Goal: Task Accomplishment & Management: Use online tool/utility

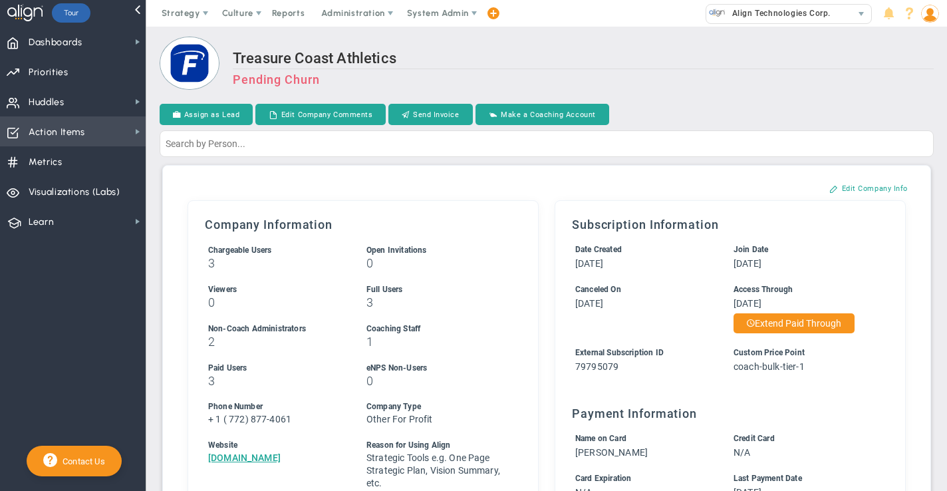
scroll to position [15, 0]
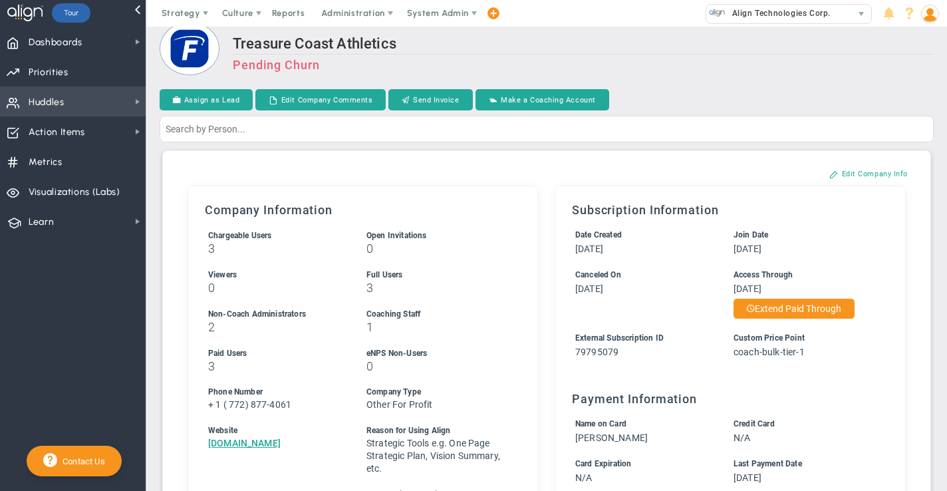
click at [70, 103] on span "Huddles Huddles" at bounding box center [73, 101] width 146 height 30
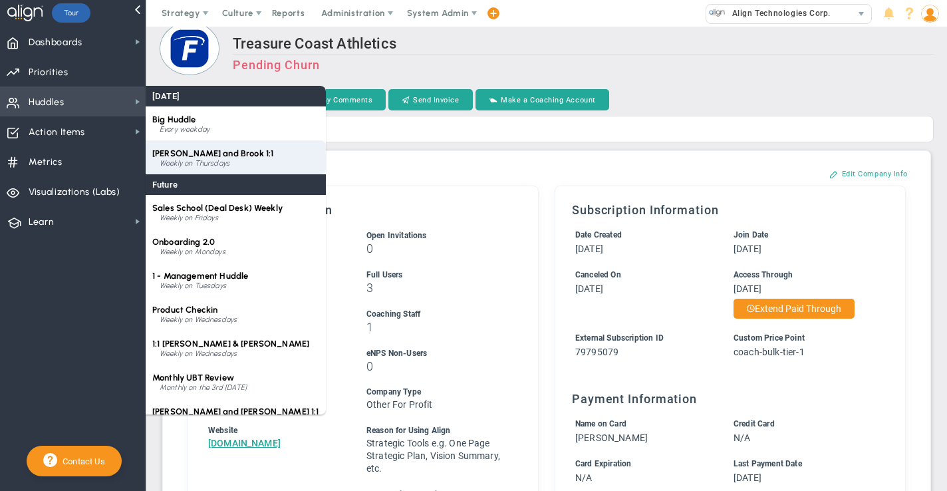
click at [194, 160] on div "Weekly on Thursdays" at bounding box center [240, 164] width 160 height 8
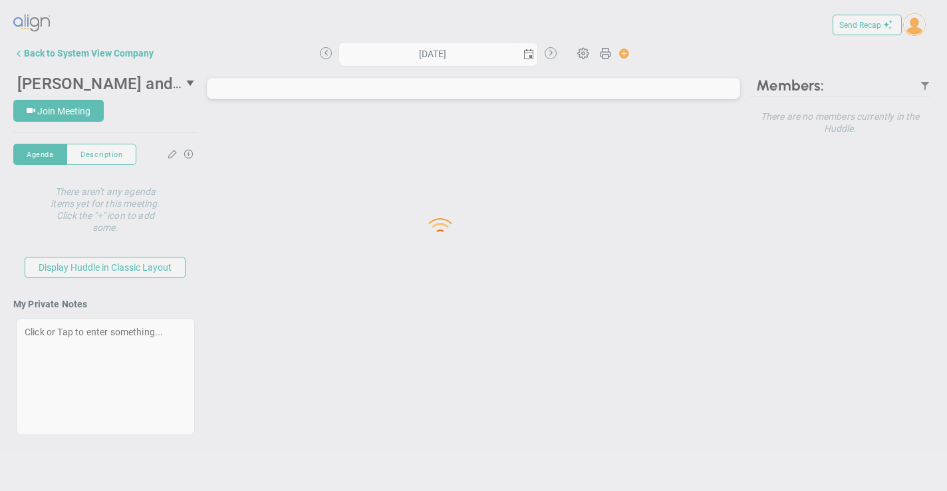
type input "[DATE]"
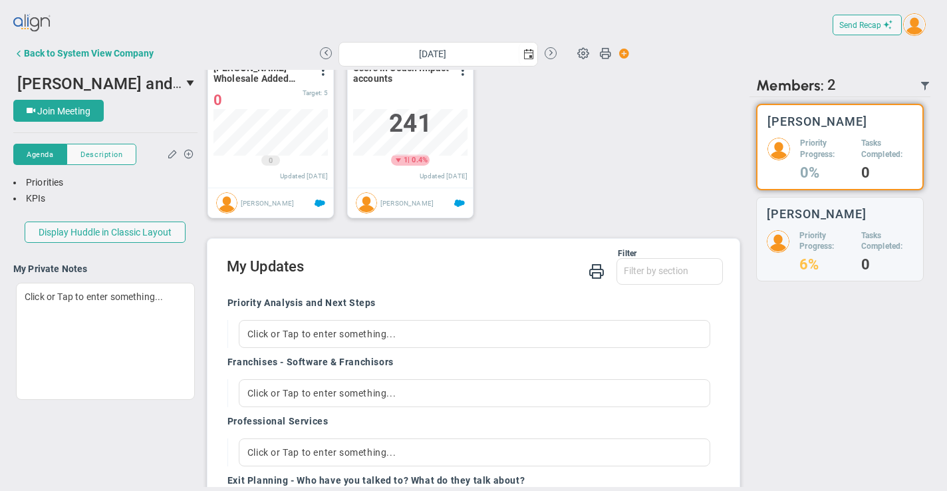
scroll to position [766, 0]
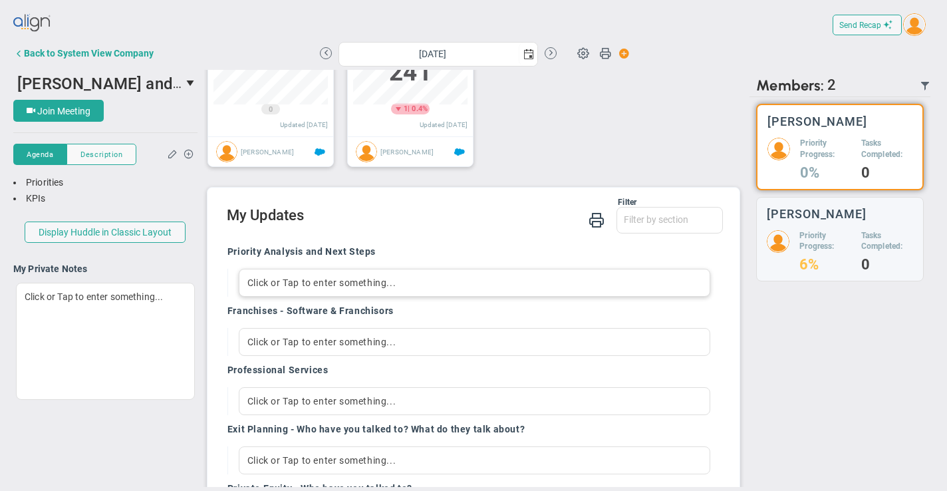
click at [252, 286] on div "Click or Tap to enter something..." at bounding box center [474, 283] width 471 height 28
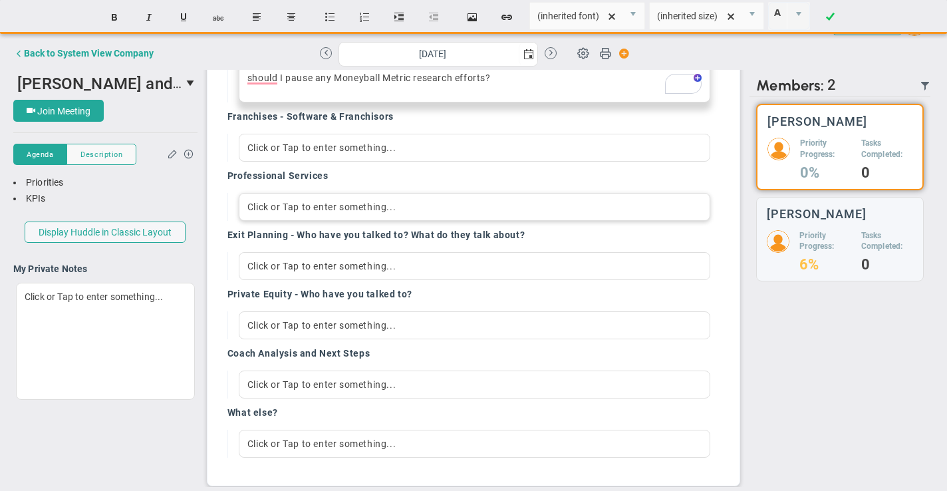
scroll to position [1051, 0]
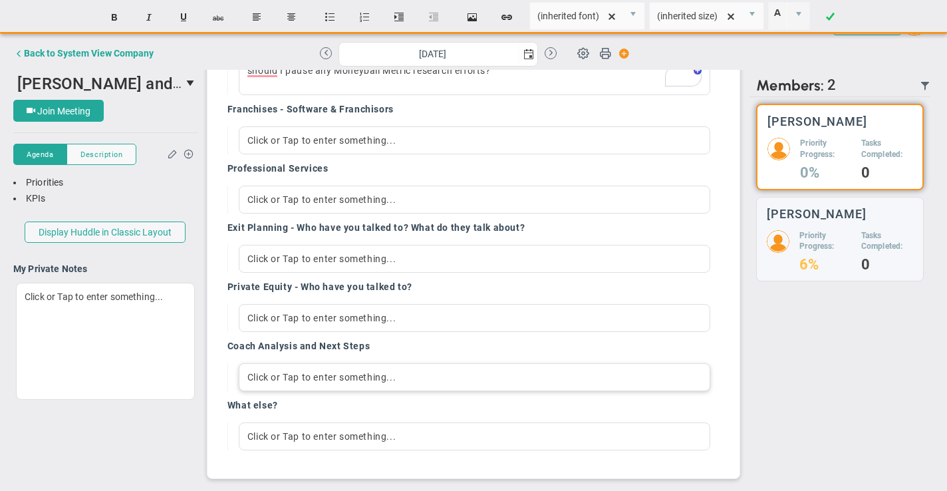
click at [266, 374] on div "Click or Tap to enter something..." at bounding box center [474, 377] width 471 height 28
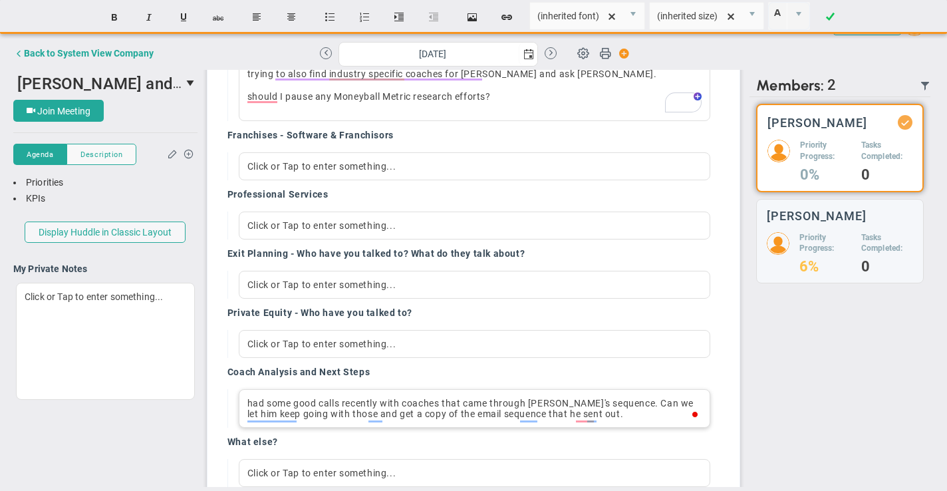
scroll to position [1008, 0]
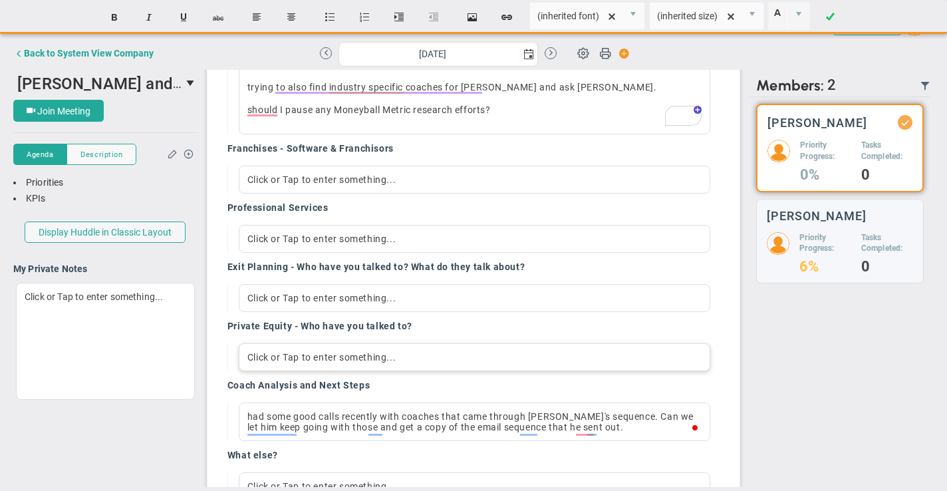
click at [260, 362] on div "Click or Tap to enter something..." at bounding box center [474, 357] width 471 height 28
click at [256, 300] on div "Click or Tap to enter something..." at bounding box center [474, 298] width 471 height 28
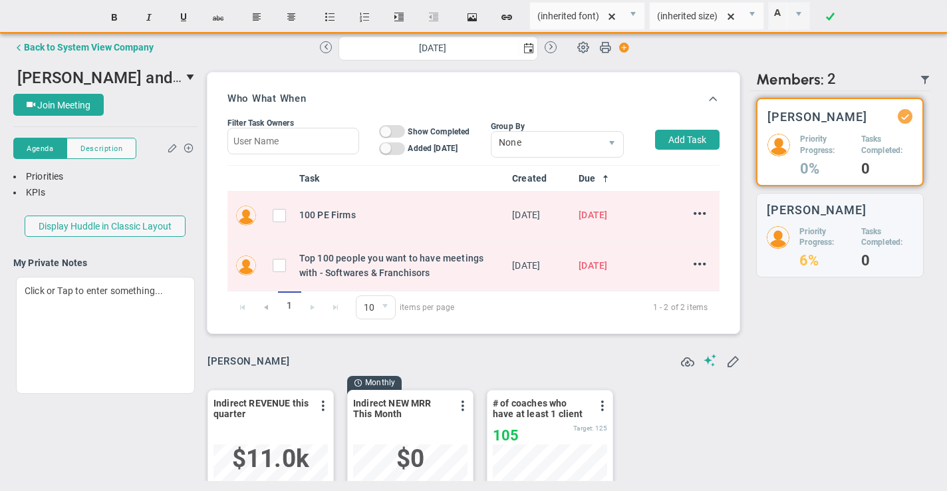
scroll to position [3, 0]
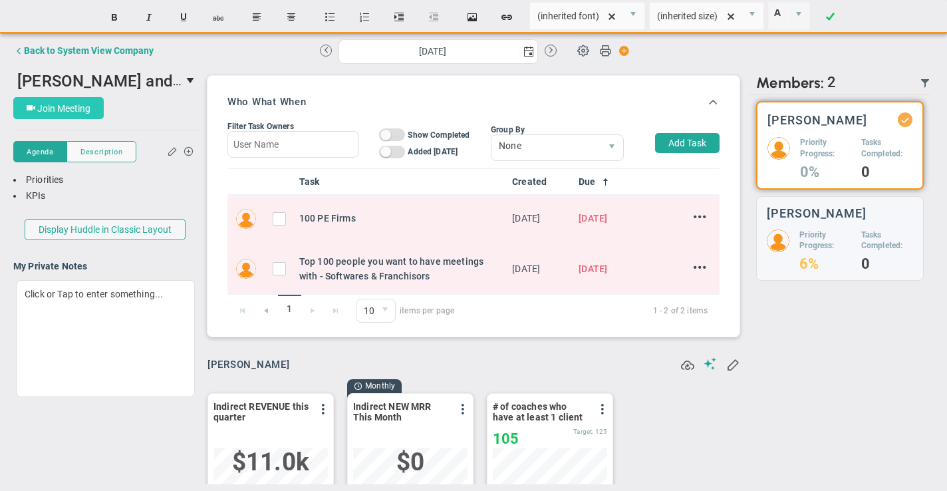
click at [79, 112] on span "Join Meeting" at bounding box center [63, 108] width 53 height 11
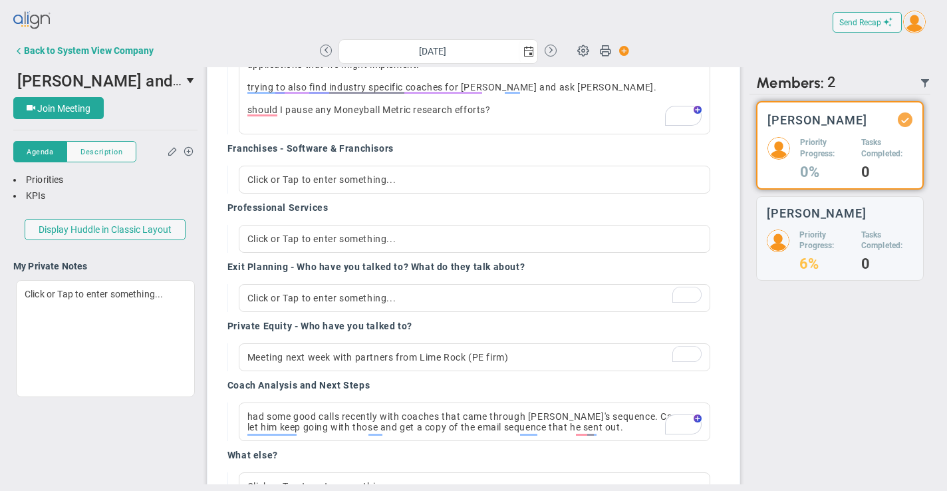
scroll to position [1011, 0]
